Goal: Task Accomplishment & Management: Use online tool/utility

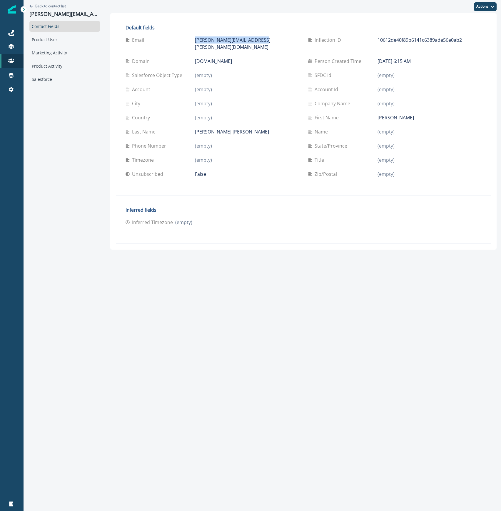
drag, startPoint x: 249, startPoint y: 39, endPoint x: 171, endPoint y: 40, distance: 78.5
click at [171, 40] on div "Email lucas.oli.barbosa@gmail.com" at bounding box center [212, 43] width 173 height 14
click at [50, 41] on div "Product User" at bounding box center [64, 39] width 71 height 11
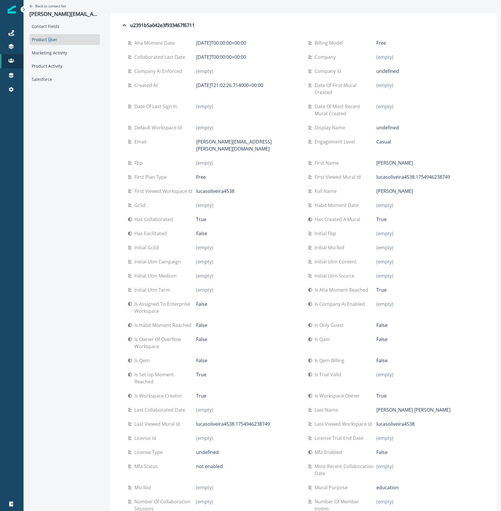
drag, startPoint x: 135, startPoint y: 106, endPoint x: 218, endPoint y: 101, distance: 82.8
click at [218, 101] on div "Date of last sign in (empty)" at bounding box center [213, 109] width 171 height 21
drag, startPoint x: 133, startPoint y: 129, endPoint x: 237, endPoint y: 132, distance: 103.8
click at [237, 132] on div "Default workspace id (empty)" at bounding box center [213, 128] width 171 height 14
drag, startPoint x: 319, startPoint y: 107, endPoint x: 402, endPoint y: 108, distance: 83.5
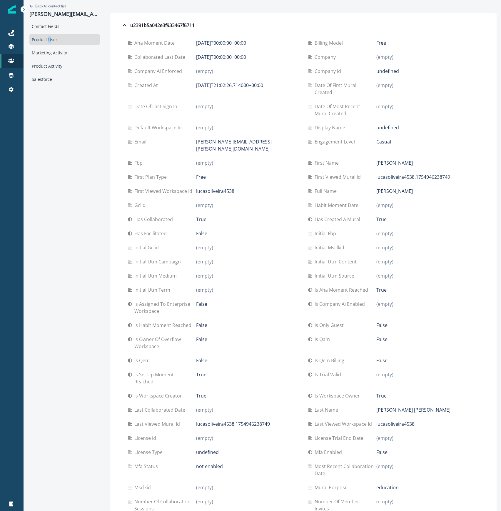
click at [402, 108] on div "Date of most recent mural created (empty)" at bounding box center [393, 110] width 171 height 14
click at [337, 112] on p "Date of most recent mural created" at bounding box center [345, 110] width 62 height 14
drag, startPoint x: 389, startPoint y: 212, endPoint x: 366, endPoint y: 213, distance: 22.3
click at [366, 216] on div "Has created a mural True" at bounding box center [393, 219] width 171 height 7
drag, startPoint x: 393, startPoint y: 88, endPoint x: 362, endPoint y: 86, distance: 31.5
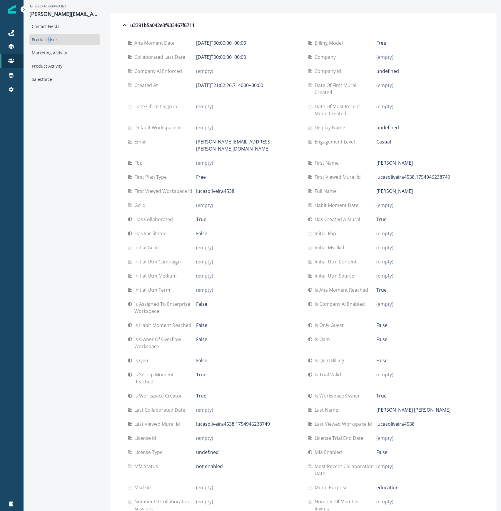
click at [362, 86] on div "Date of first mural created (empty)" at bounding box center [393, 89] width 171 height 14
click at [384, 90] on div "(empty)" at bounding box center [427, 89] width 103 height 14
click at [318, 88] on p "Date of first mural created" at bounding box center [345, 89] width 62 height 14
drag, startPoint x: 213, startPoint y: 215, endPoint x: 176, endPoint y: 211, distance: 37.2
click at [176, 216] on div "Has collaborated True" at bounding box center [213, 219] width 171 height 7
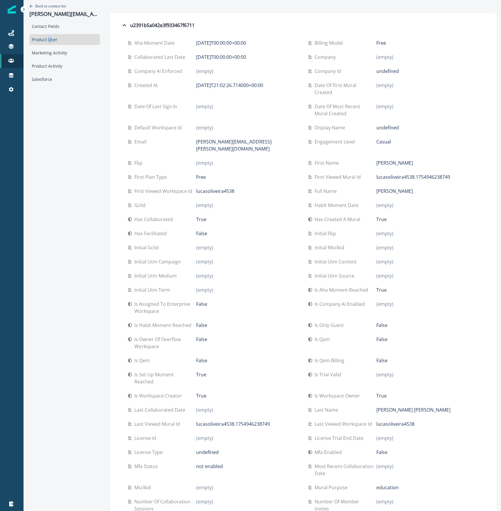
drag, startPoint x: 396, startPoint y: 171, endPoint x: 454, endPoint y: 170, distance: 57.9
click at [454, 173] on div "lucasoliveira4538.1754946238749" at bounding box center [427, 176] width 103 height 7
drag, startPoint x: 199, startPoint y: 185, endPoint x: 255, endPoint y: 186, distance: 56.2
click at [255, 188] on div "lucasoliveira4538" at bounding box center [247, 191] width 103 height 7
drag, startPoint x: 257, startPoint y: 144, endPoint x: 178, endPoint y: 144, distance: 79.1
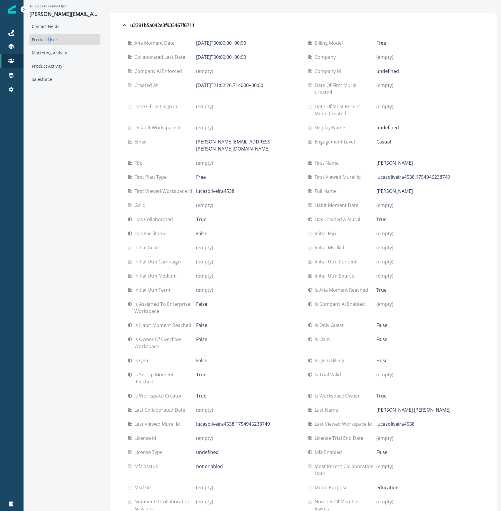
click at [178, 144] on div "Email lucas.oli.barbosa@gmail.com" at bounding box center [213, 145] width 171 height 14
click at [254, 141] on p "[PERSON_NAME][EMAIL_ADDRESS][PERSON_NAME][DOMAIN_NAME]" at bounding box center [247, 145] width 103 height 14
drag, startPoint x: 195, startPoint y: 43, endPoint x: 260, endPoint y: 45, distance: 64.7
click at [260, 45] on div "2025-08-11T00:00:00+00:00" at bounding box center [247, 42] width 103 height 7
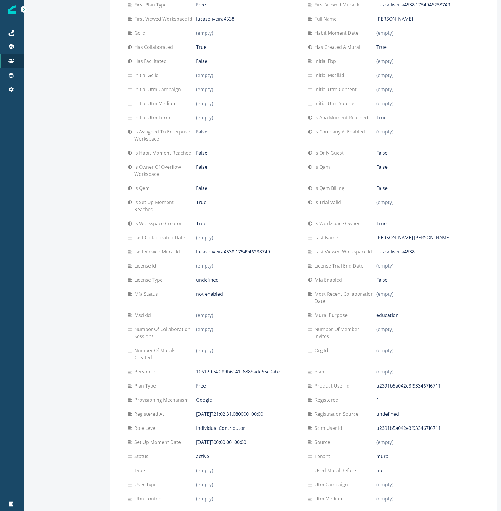
scroll to position [230, 0]
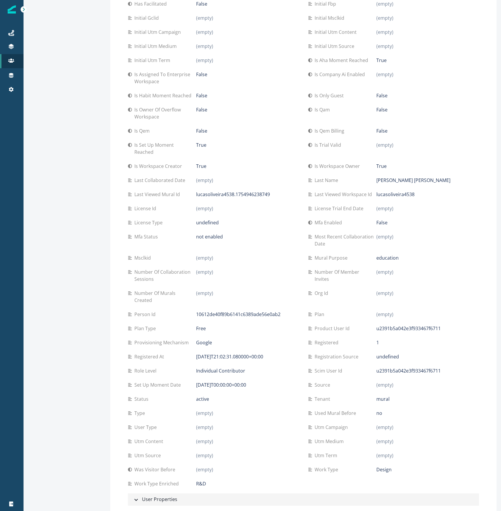
click at [166, 496] on div "User Properties" at bounding box center [155, 500] width 45 height 8
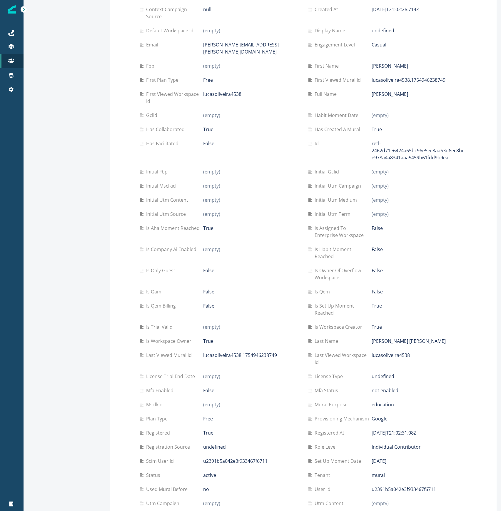
scroll to position [849, 0]
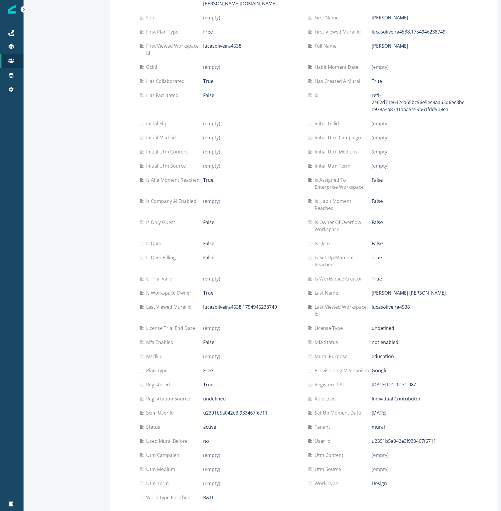
drag, startPoint x: 380, startPoint y: 341, endPoint x: 357, endPoint y: 342, distance: 23.2
click at [357, 353] on div "Mural purpose education" at bounding box center [387, 356] width 159 height 7
drag, startPoint x: 408, startPoint y: 292, endPoint x: 369, endPoint y: 291, distance: 38.8
click at [366, 303] on div "Last viewed workspace id lucasoliveira4538" at bounding box center [387, 310] width 159 height 14
click at [372, 303] on p "lucasoliveira4538" at bounding box center [391, 306] width 38 height 7
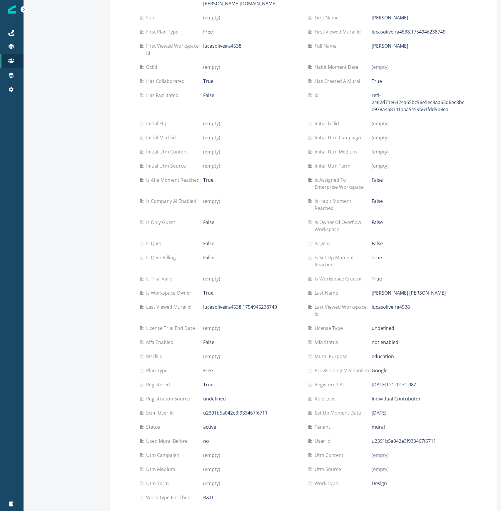
drag, startPoint x: 366, startPoint y: 291, endPoint x: 411, endPoint y: 294, distance: 45.4
click at [411, 303] on div "Last viewed workspace id lucasoliveira4538" at bounding box center [387, 310] width 159 height 14
click at [411, 303] on div "lucasoliveira4538" at bounding box center [420, 306] width 96 height 7
drag, startPoint x: 387, startPoint y: 290, endPoint x: 367, endPoint y: 290, distance: 19.7
click at [372, 303] on div "lucasoliveira4538" at bounding box center [420, 306] width 96 height 7
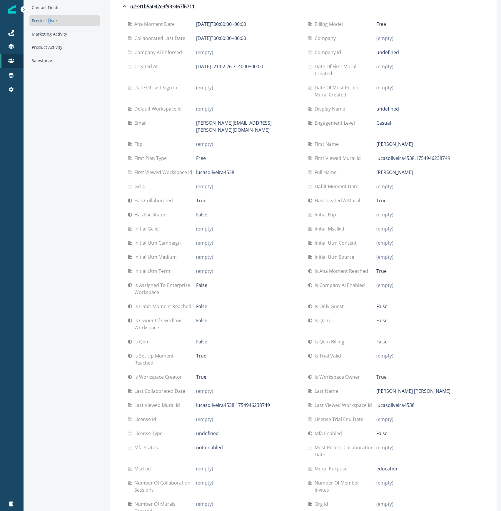
scroll to position [0, 0]
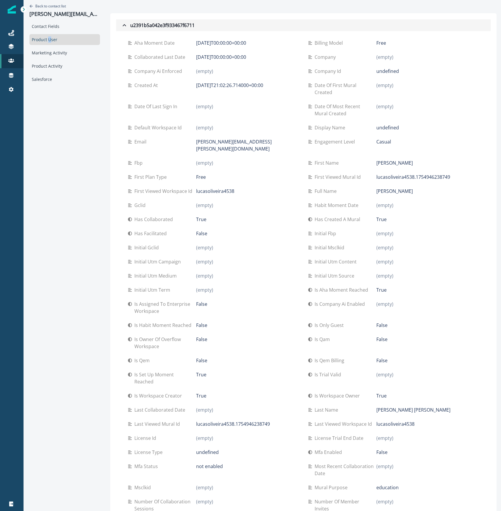
click at [130, 25] on div "u2391b5a042e3f933467f6711" at bounding box center [158, 25] width 74 height 7
click at [122, 25] on icon "button" at bounding box center [124, 25] width 7 height 7
click at [122, 26] on icon "button" at bounding box center [124, 25] width 7 height 7
drag, startPoint x: 221, startPoint y: 405, endPoint x: 188, endPoint y: 407, distance: 33.0
click at [188, 407] on div "Last collaborated date (empty)" at bounding box center [213, 410] width 171 height 14
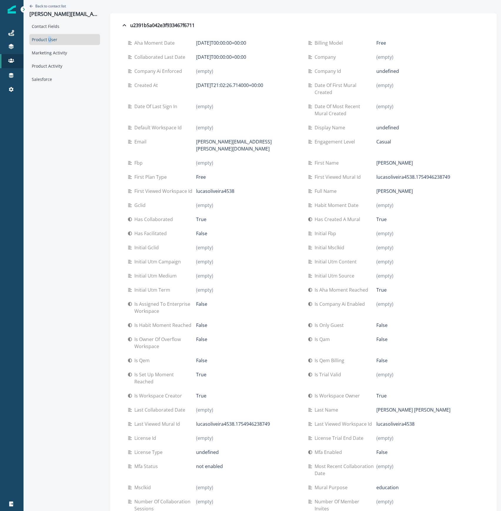
drag, startPoint x: 257, startPoint y: 55, endPoint x: 184, endPoint y: 58, distance: 72.7
click at [184, 58] on div "Collaborated last date 2025-08-11T00:00:00+00:00" at bounding box center [213, 56] width 171 height 7
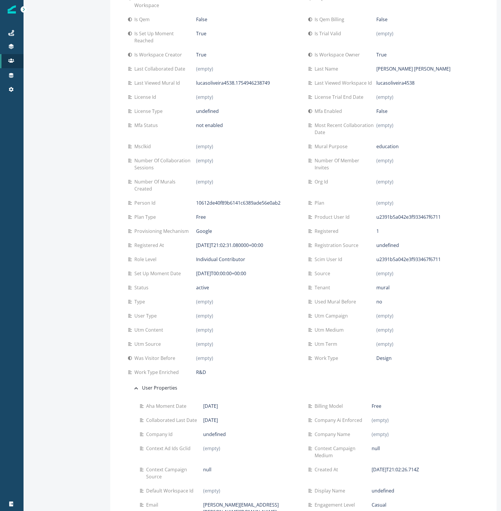
scroll to position [353, 0]
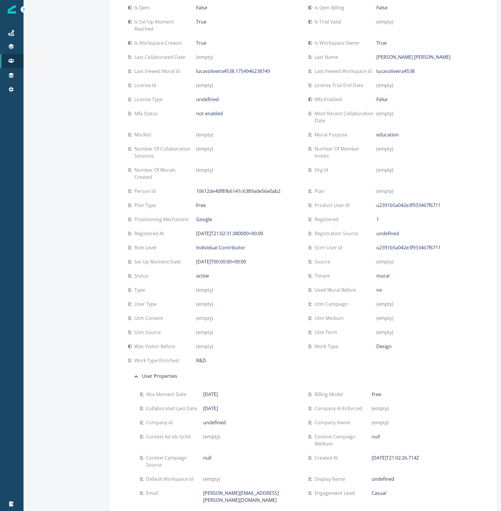
drag, startPoint x: 377, startPoint y: 211, endPoint x: 364, endPoint y: 212, distance: 12.1
click at [364, 216] on div "Registered 1" at bounding box center [393, 219] width 171 height 7
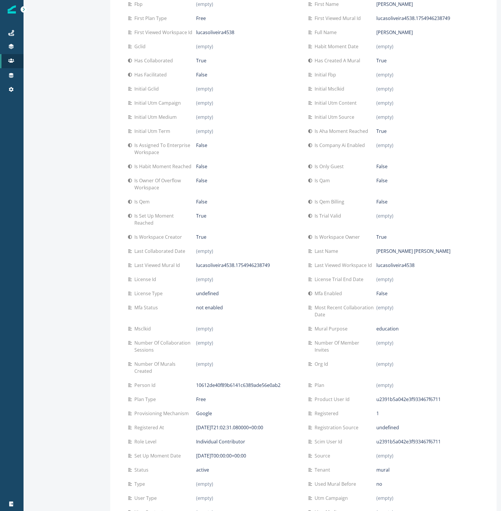
scroll to position [157, 0]
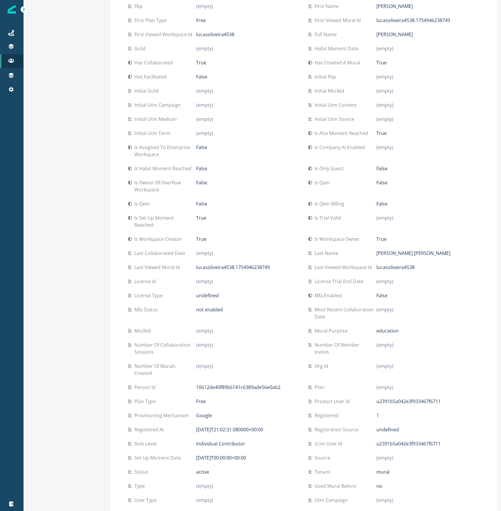
drag, startPoint x: 313, startPoint y: 337, endPoint x: 339, endPoint y: 347, distance: 27.3
click at [339, 347] on p "Number of member invites" at bounding box center [345, 348] width 62 height 14
click at [331, 344] on p "Number of member invites" at bounding box center [345, 348] width 62 height 14
drag, startPoint x: 135, startPoint y: 337, endPoint x: 163, endPoint y: 348, distance: 29.9
click at [163, 348] on p "Number of collaboration sessions" at bounding box center [165, 348] width 62 height 14
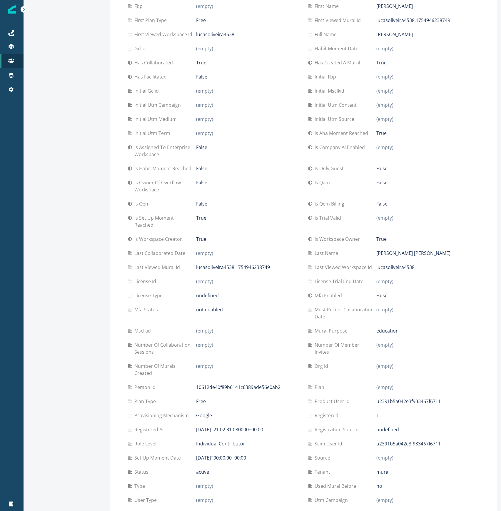
drag, startPoint x: 213, startPoint y: 338, endPoint x: 192, endPoint y: 339, distance: 21.2
click at [192, 341] on div "Number of collaboration sessions (empty)" at bounding box center [213, 348] width 171 height 14
click at [237, 348] on div "Number of collaboration sessions (empty)" at bounding box center [213, 348] width 171 height 21
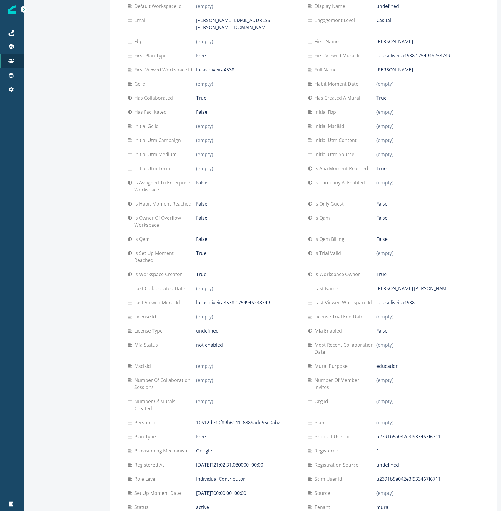
scroll to position [0, 0]
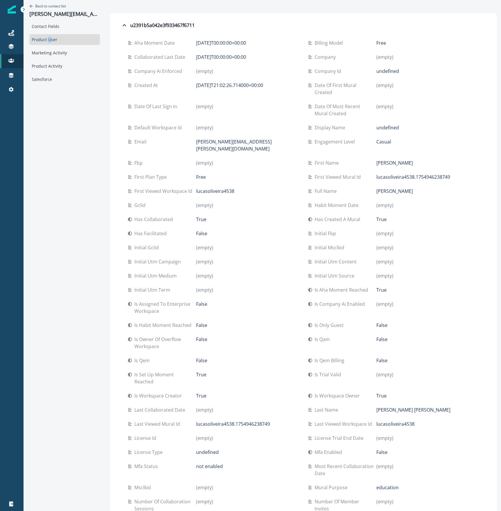
drag, startPoint x: 218, startPoint y: 54, endPoint x: 235, endPoint y: 54, distance: 17.6
click at [235, 54] on p "2025-08-11T00:00:00+00:00" at bounding box center [221, 56] width 50 height 7
drag, startPoint x: 195, startPoint y: 213, endPoint x: 211, endPoint y: 214, distance: 16.5
click at [211, 216] on div "True" at bounding box center [247, 219] width 103 height 7
drag, startPoint x: 227, startPoint y: 57, endPoint x: 240, endPoint y: 58, distance: 12.7
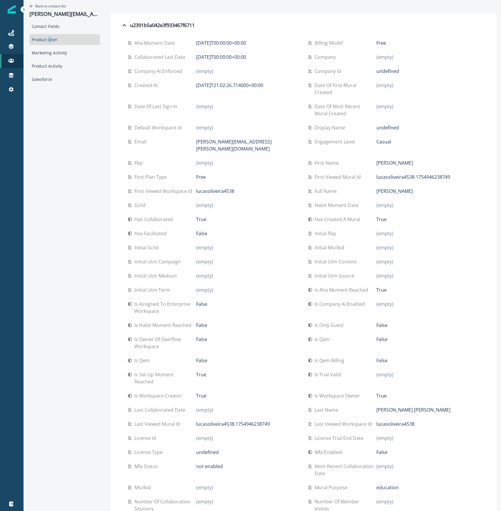
click at [240, 58] on p "2025-08-11T00:00:00+00:00" at bounding box center [221, 56] width 50 height 7
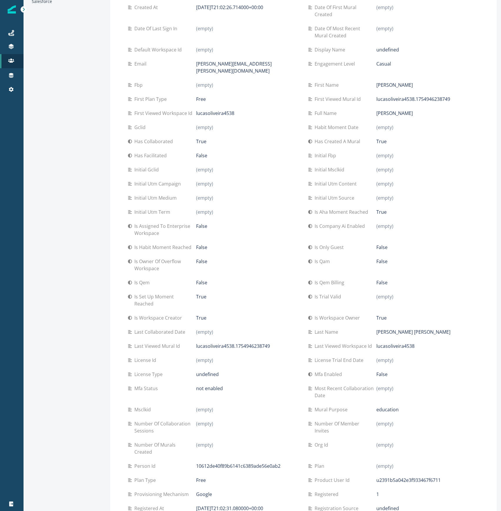
scroll to position [78, 0]
drag, startPoint x: 178, startPoint y: 28, endPoint x: 133, endPoint y: 30, distance: 45.3
click at [130, 33] on div "Date of last sign in (empty)" at bounding box center [213, 31] width 171 height 21
click at [264, 219] on div "Is assigned to enterprise workspace False" at bounding box center [213, 229] width 171 height 21
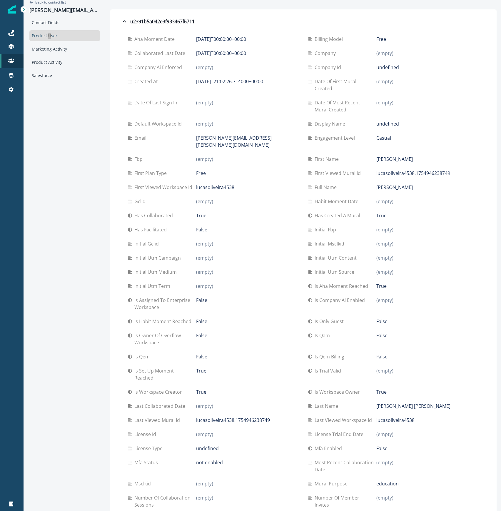
scroll to position [0, 0]
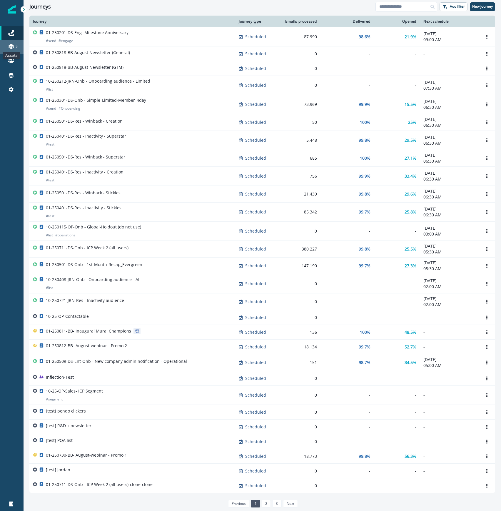
click at [13, 44] on icon at bounding box center [11, 47] width 6 height 6
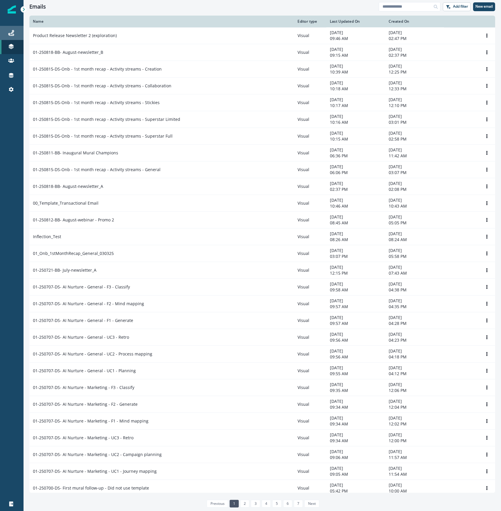
click at [16, 32] on div "Journeys" at bounding box center [11, 32] width 19 height 7
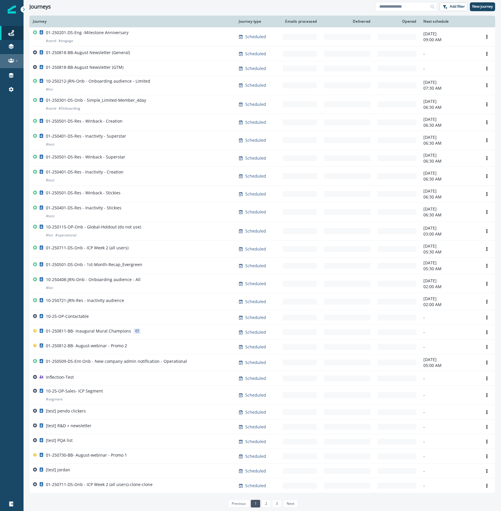
click at [13, 59] on icon at bounding box center [11, 60] width 6 height 4
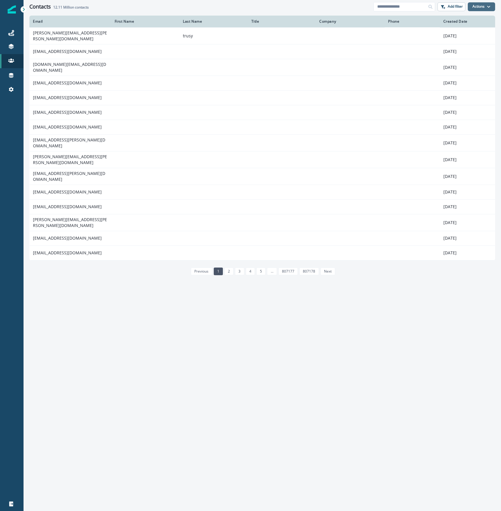
click at [481, 9] on button "Actions" at bounding box center [481, 6] width 27 height 9
click at [448, 5] on p "Add filter" at bounding box center [455, 6] width 15 height 4
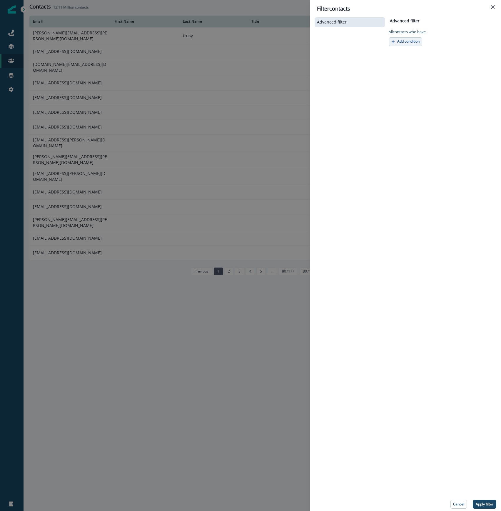
click at [400, 41] on p "Add condition" at bounding box center [408, 41] width 22 height 4
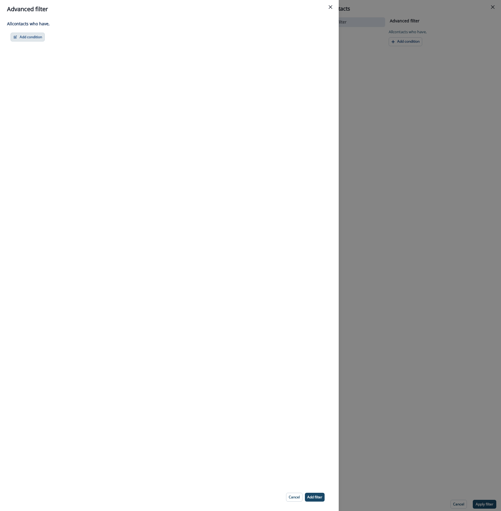
click at [24, 39] on button "Add condition" at bounding box center [28, 37] width 34 height 9
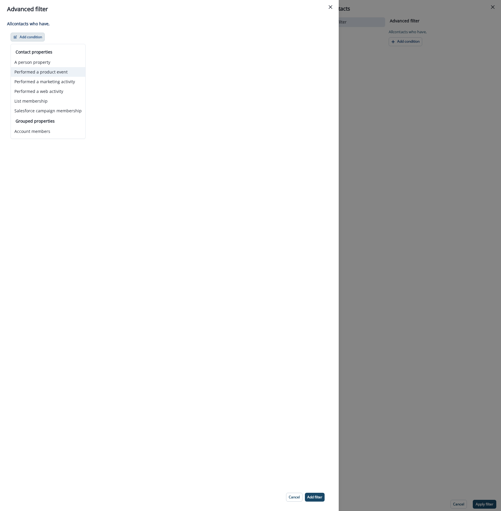
click at [53, 73] on button "Performed a product event" at bounding box center [48, 72] width 74 height 10
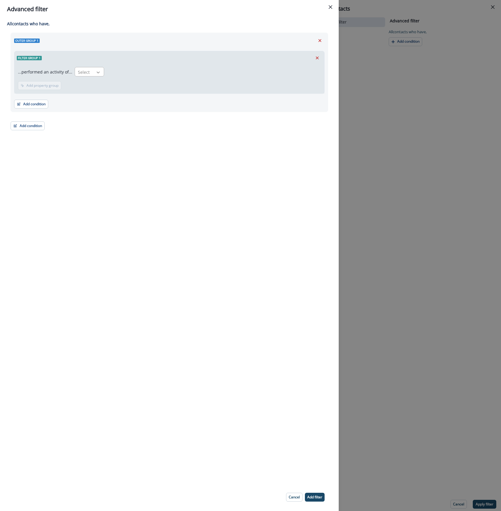
click at [93, 74] on div at bounding box center [98, 72] width 10 height 6
type input "*"
click at [318, 38] on icon "Remove" at bounding box center [319, 40] width 5 height 5
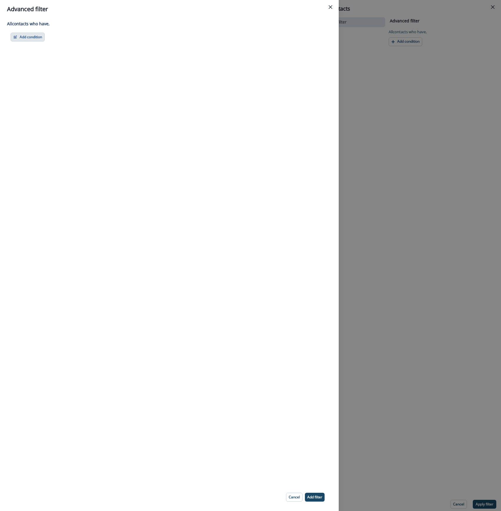
click at [26, 34] on button "Add condition" at bounding box center [28, 37] width 34 height 9
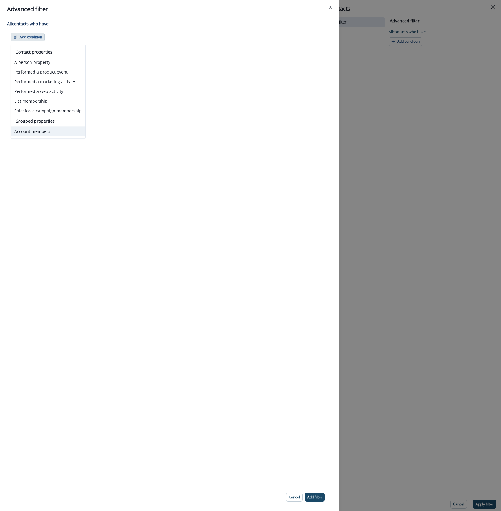
click at [51, 132] on button "Account members" at bounding box center [48, 131] width 74 height 10
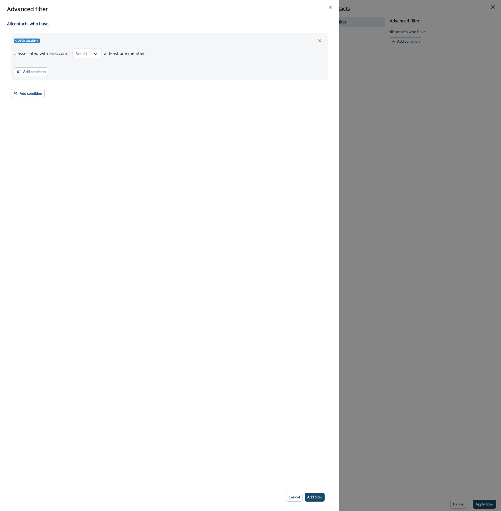
click at [92, 48] on div "Outer group 1 ...associated with an account Select at least one member Add cond…" at bounding box center [169, 56] width 317 height 47
click at [89, 54] on div "Select" at bounding box center [82, 54] width 18 height 10
drag, startPoint x: 82, startPoint y: 67, endPoint x: 314, endPoint y: 40, distance: 233.8
click at [314, 41] on body "A newer version of [DOMAIN_NAME] is available. Refresh your page to load the la…" at bounding box center [250, 255] width 501 height 511
drag, startPoint x: 327, startPoint y: 39, endPoint x: 321, endPoint y: 39, distance: 5.6
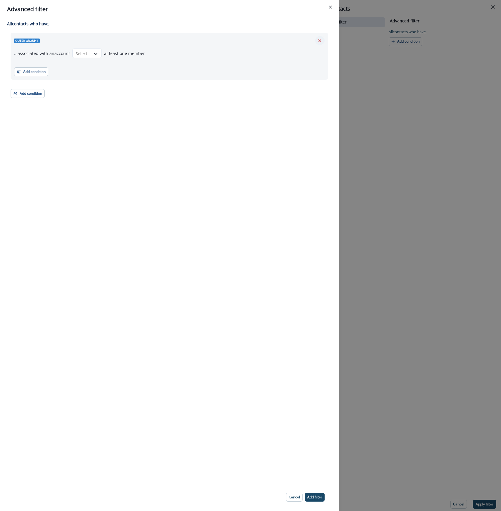
click at [326, 39] on div "Outer group 1 ...associated with an account Select at least one member Add cond…" at bounding box center [169, 56] width 317 height 47
click at [320, 40] on icon "Remove" at bounding box center [319, 40] width 3 height 3
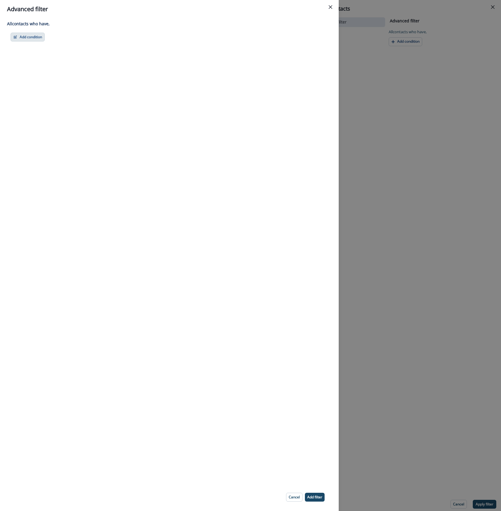
click at [27, 34] on button "Add condition" at bounding box center [28, 37] width 34 height 9
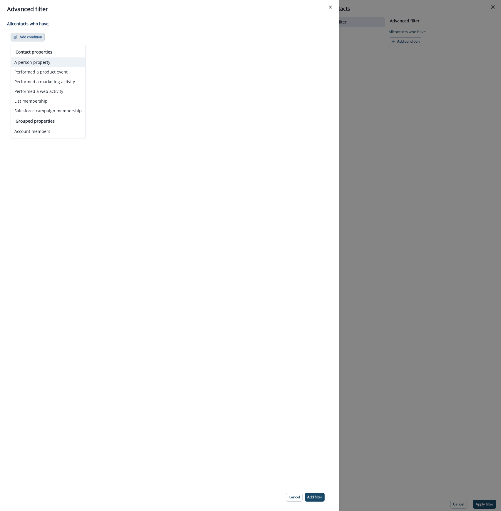
click at [36, 63] on button "A person property" at bounding box center [48, 62] width 74 height 10
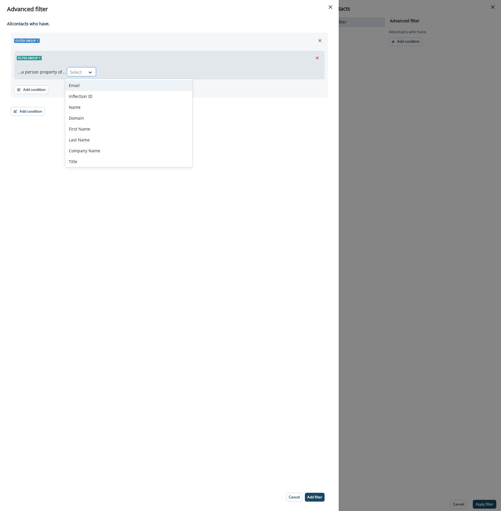
click at [85, 72] on div at bounding box center [90, 72] width 10 height 6
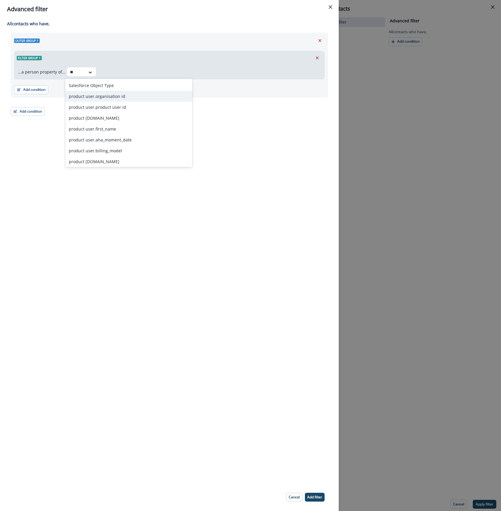
type input "*"
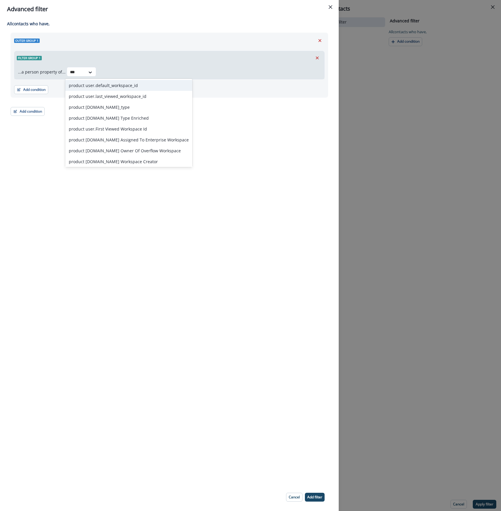
type input "****"
click at [82, 98] on div "product user.last_viewed_workspace_id" at bounding box center [128, 96] width 127 height 11
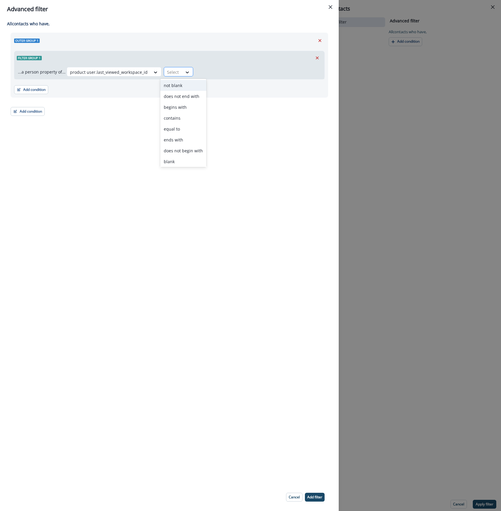
click at [173, 73] on div at bounding box center [173, 71] width 12 height 7
click at [170, 123] on div "contains" at bounding box center [183, 118] width 46 height 11
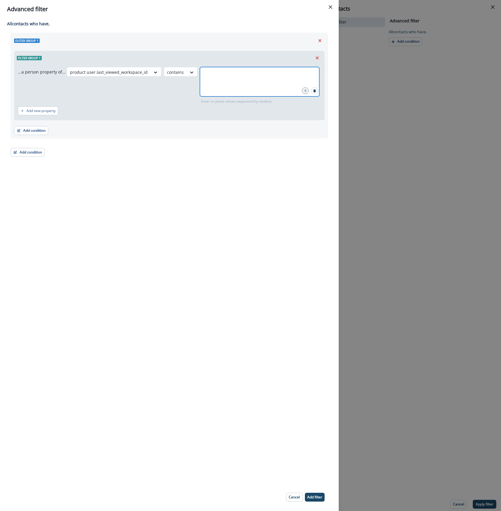
click at [228, 76] on input "text" at bounding box center [260, 74] width 118 height 12
click at [316, 495] on p "Add filter" at bounding box center [314, 497] width 15 height 4
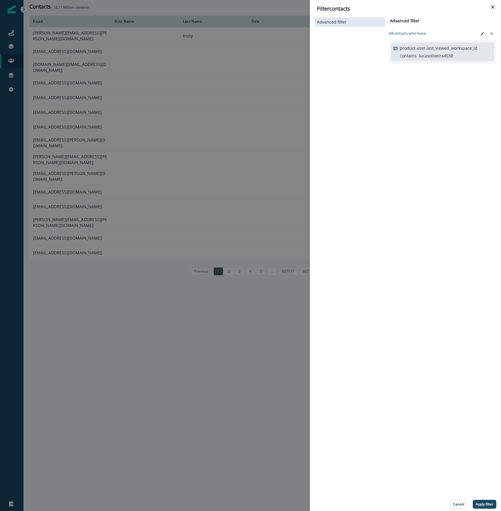
click at [401, 256] on div "Advanced filter Advanced filter Clear All contact s who have, product user.last…" at bounding box center [405, 262] width 182 height 492
click at [480, 504] on p "Apply filter" at bounding box center [485, 504] width 18 height 4
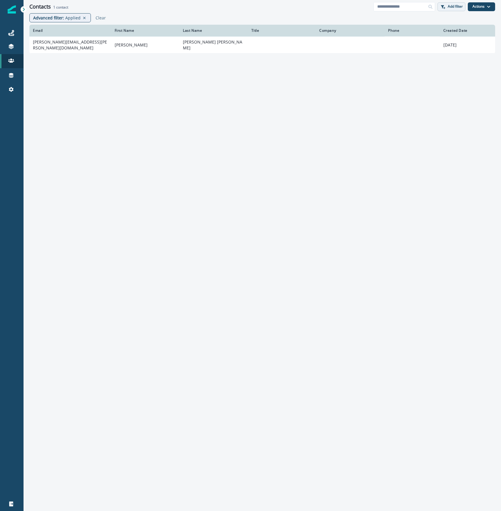
click at [450, 6] on p "Add filter" at bounding box center [455, 6] width 15 height 4
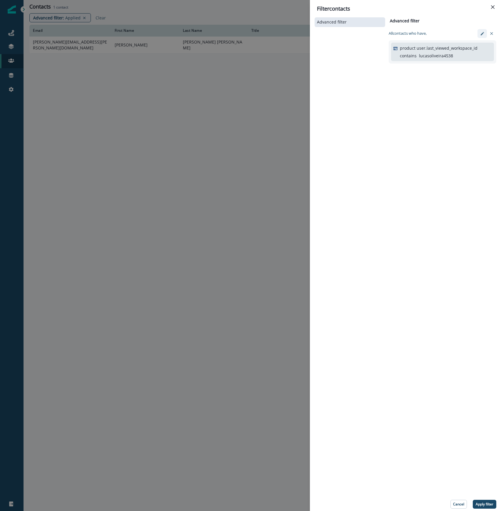
click at [481, 32] on icon "edit-filter" at bounding box center [482, 33] width 4 height 4
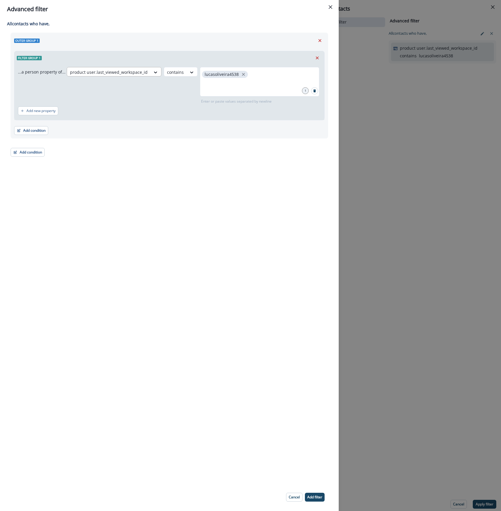
click at [140, 72] on div at bounding box center [109, 71] width 78 height 7
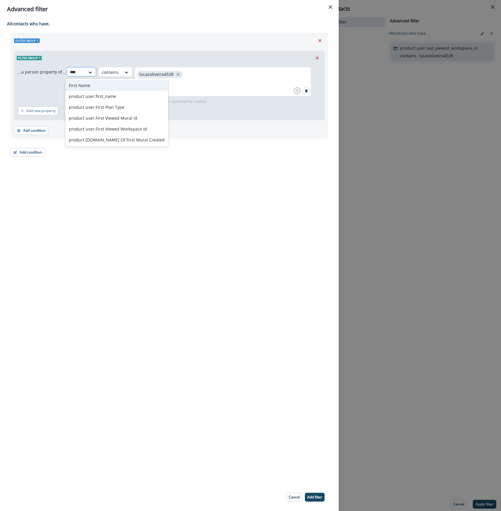
type input "*****"
click at [135, 132] on div "product user.First Viewed Workspace Id" at bounding box center [116, 128] width 103 height 11
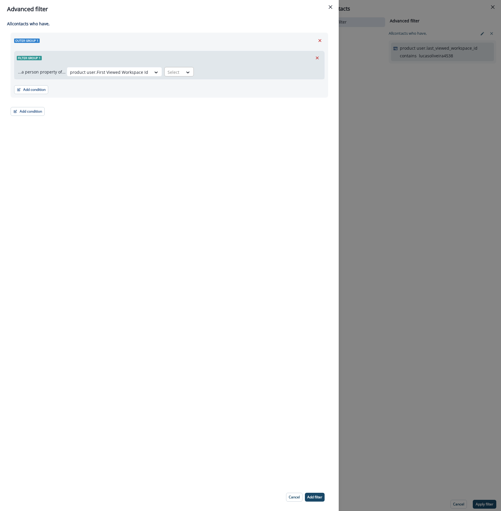
click at [168, 71] on input "text" at bounding box center [168, 72] width 1 height 6
click at [190, 118] on div "contains" at bounding box center [184, 118] width 46 height 11
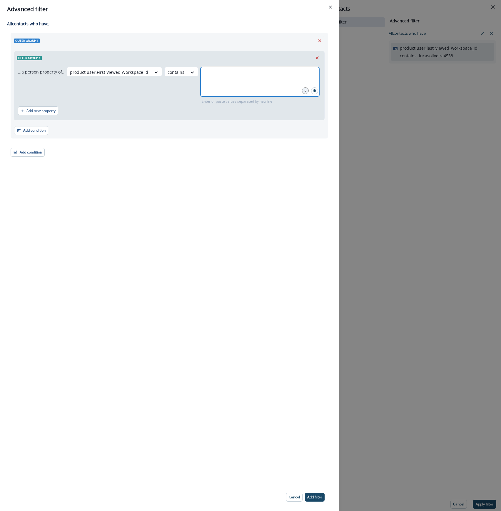
click at [215, 77] on input "text" at bounding box center [259, 74] width 117 height 12
click at [316, 500] on button "Add filter" at bounding box center [315, 497] width 20 height 9
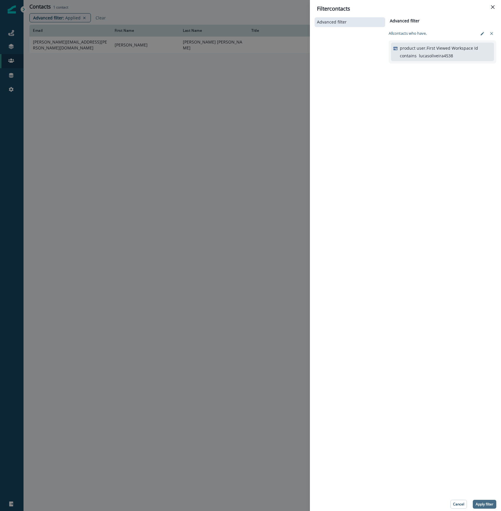
click at [485, 503] on p "Apply filter" at bounding box center [485, 504] width 18 height 4
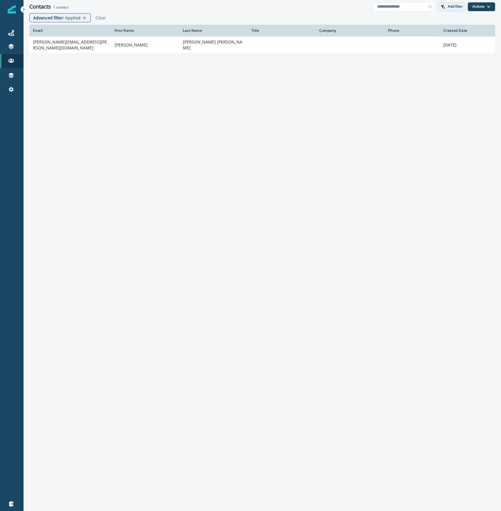
click at [449, 8] on p "Add filter" at bounding box center [455, 6] width 15 height 4
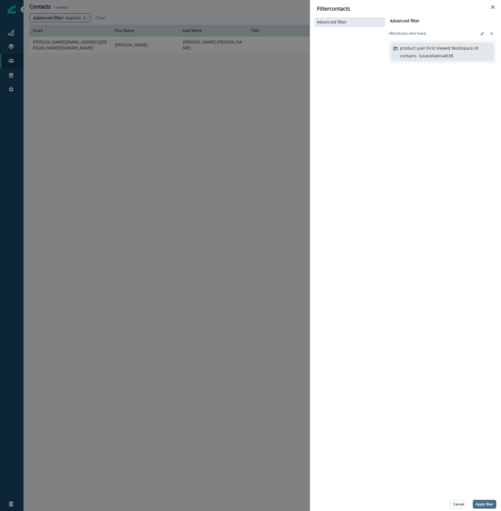
click at [490, 506] on p "Apply filter" at bounding box center [485, 504] width 18 height 4
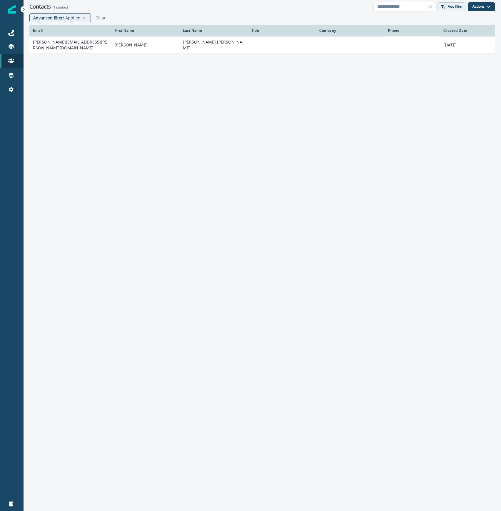
click at [452, 2] on button "Add filter" at bounding box center [451, 6] width 28 height 9
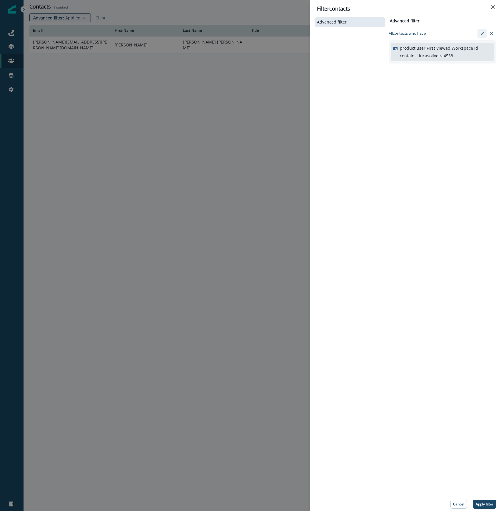
click at [481, 34] on icon "edit-filter" at bounding box center [481, 33] width 3 height 3
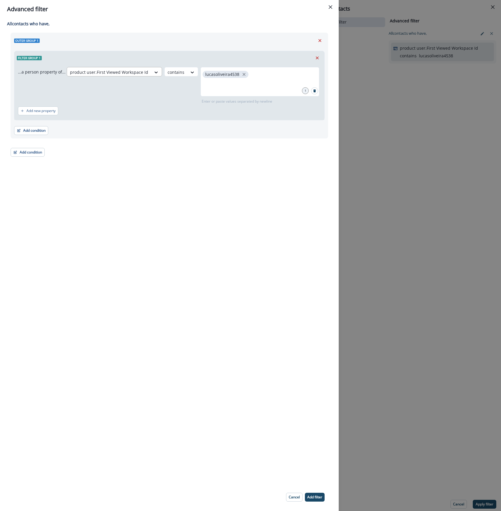
click at [120, 68] on div "product user.First Viewed Workspace Id" at bounding box center [109, 72] width 84 height 10
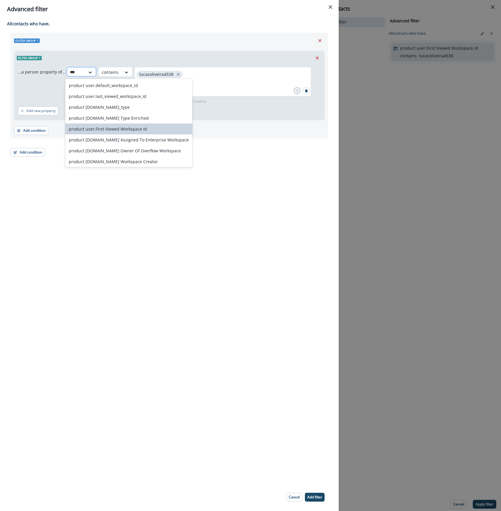
type input "****"
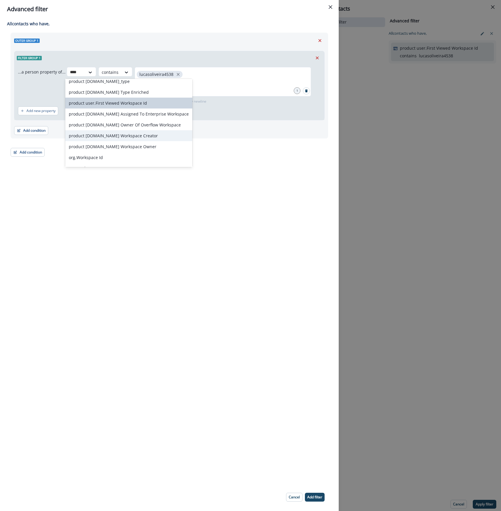
scroll to position [78, 0]
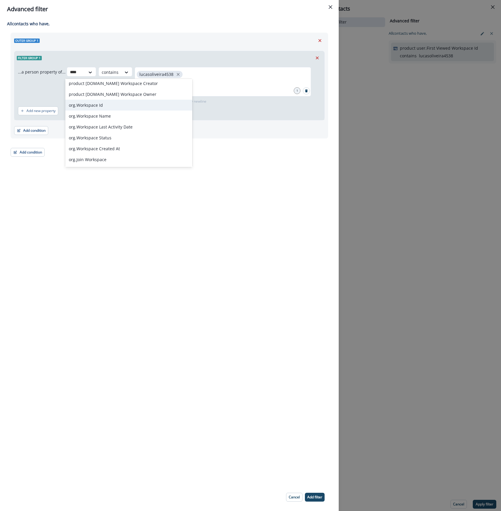
click at [127, 100] on div "org.Workspace Id" at bounding box center [128, 105] width 127 height 11
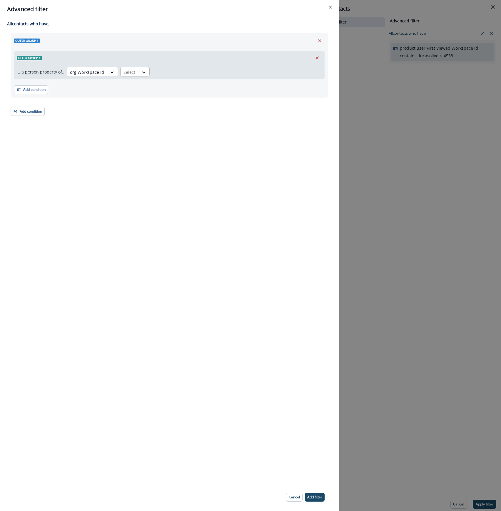
click at [126, 71] on div at bounding box center [129, 71] width 12 height 7
click at [138, 118] on div "contains" at bounding box center [141, 118] width 46 height 11
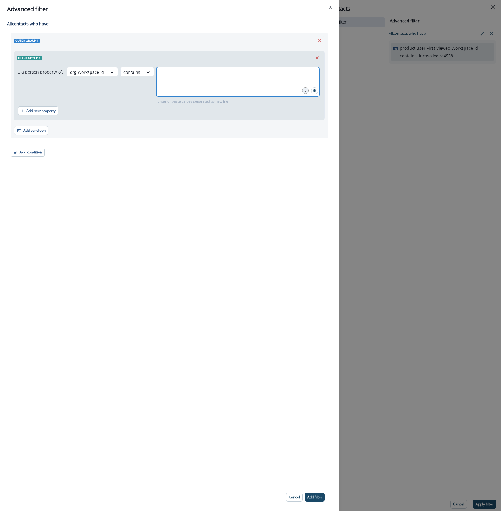
click at [164, 72] on input "text" at bounding box center [237, 74] width 161 height 12
click at [307, 496] on p "Add filter" at bounding box center [314, 497] width 15 height 4
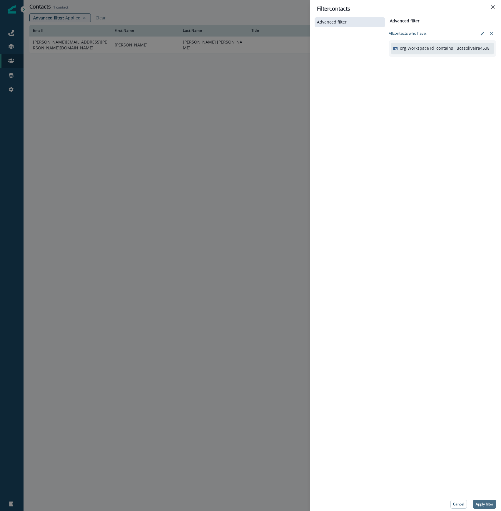
click at [486, 504] on p "Apply filter" at bounding box center [485, 504] width 18 height 4
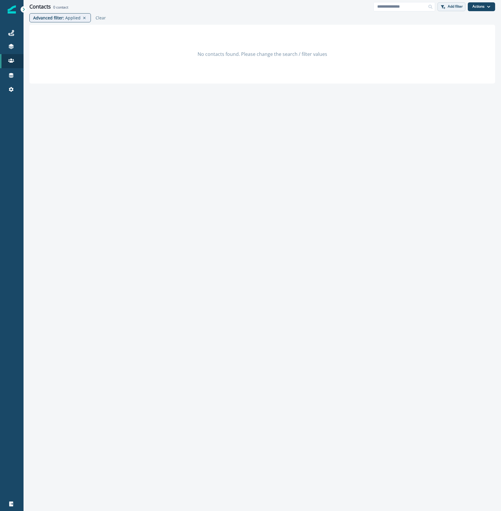
click at [453, 7] on p "Add filter" at bounding box center [455, 6] width 15 height 4
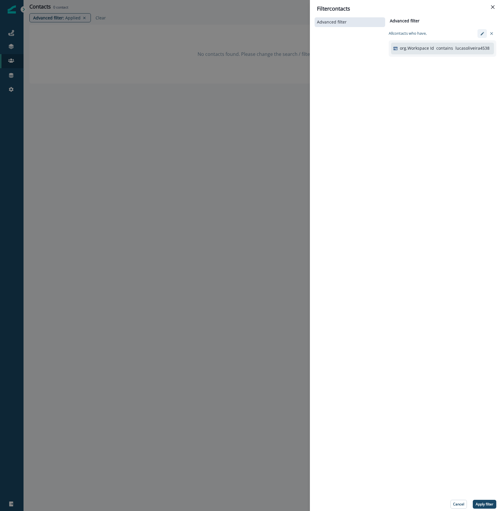
click at [482, 34] on icon "edit-filter" at bounding box center [482, 33] width 4 height 4
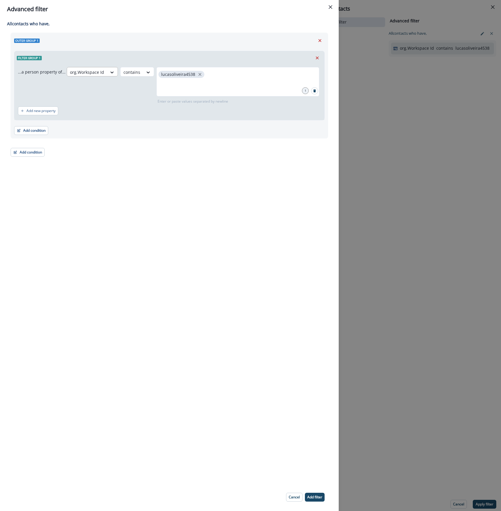
click at [104, 72] on div "org.Workspace Id" at bounding box center [87, 72] width 40 height 10
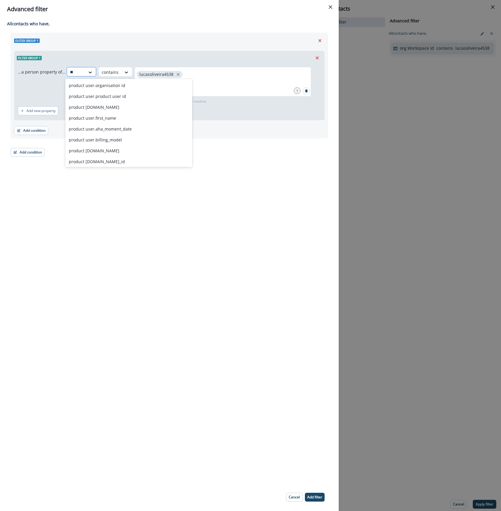
type input "***"
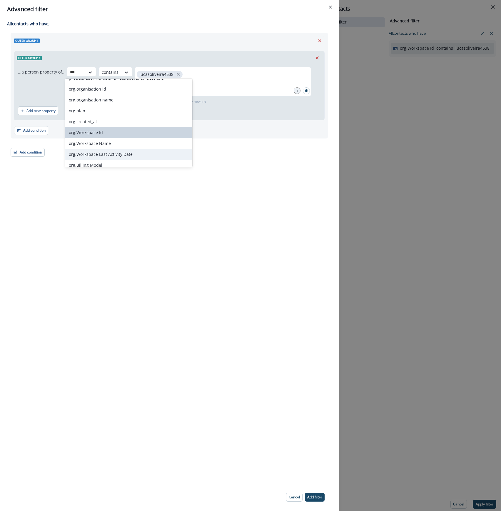
scroll to position [893, 0]
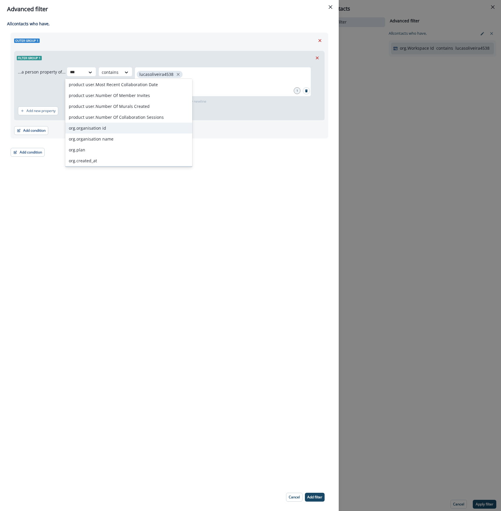
click at [139, 127] on div "org.organisation id" at bounding box center [128, 128] width 127 height 11
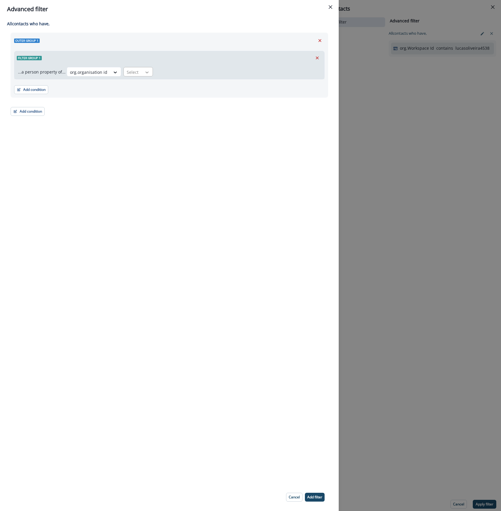
click at [144, 74] on icon at bounding box center [146, 72] width 5 height 6
click at [146, 117] on div "contains" at bounding box center [144, 118] width 46 height 11
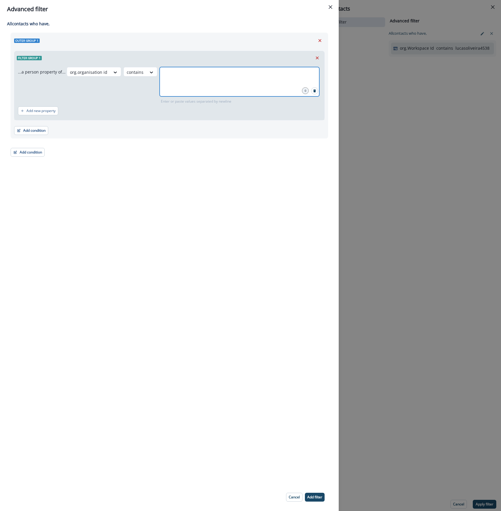
click at [182, 74] on input "text" at bounding box center [239, 74] width 158 height 12
click at [317, 495] on p "Add filter" at bounding box center [314, 497] width 15 height 4
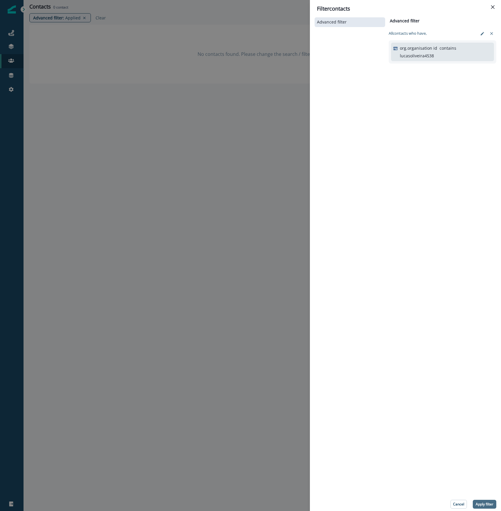
click at [489, 507] on button "Apply filter" at bounding box center [485, 504] width 24 height 9
